Goal: Task Accomplishment & Management: Manage account settings

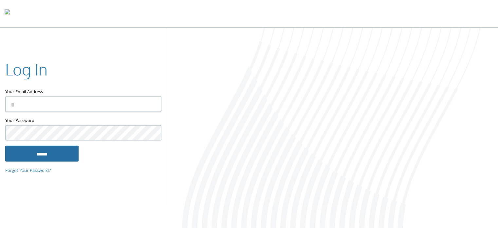
type input "**********"
click at [49, 152] on input "******" at bounding box center [41, 153] width 73 height 16
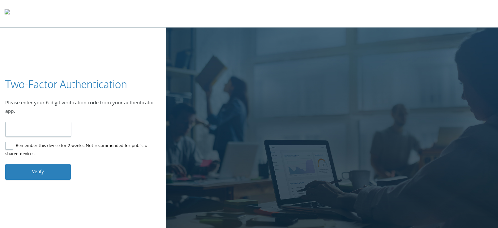
click at [48, 129] on input "number" at bounding box center [38, 128] width 66 height 15
type input "******"
